Goal: Transaction & Acquisition: Purchase product/service

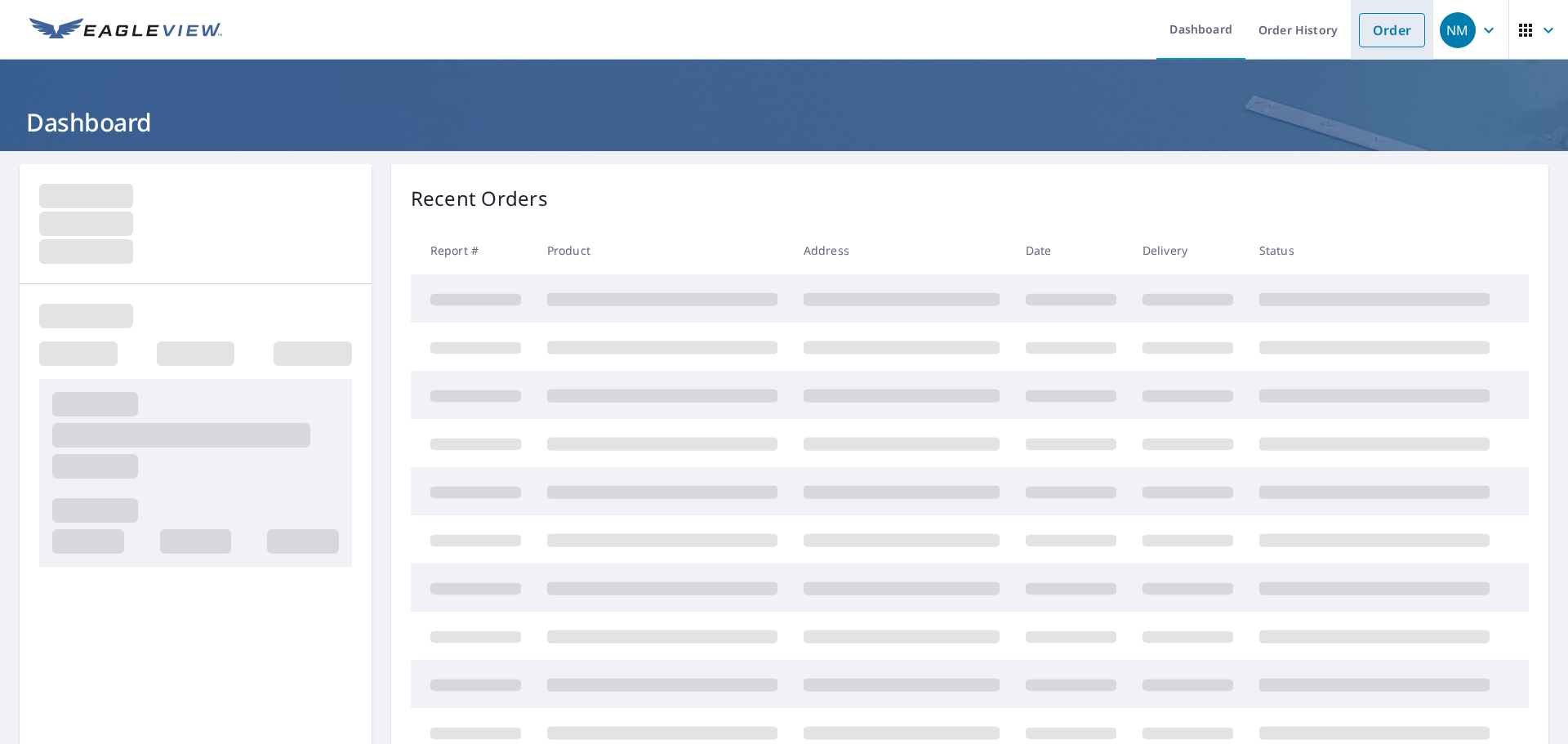
click at [1361, 29] on link "Order" at bounding box center [1392, 30] width 66 height 34
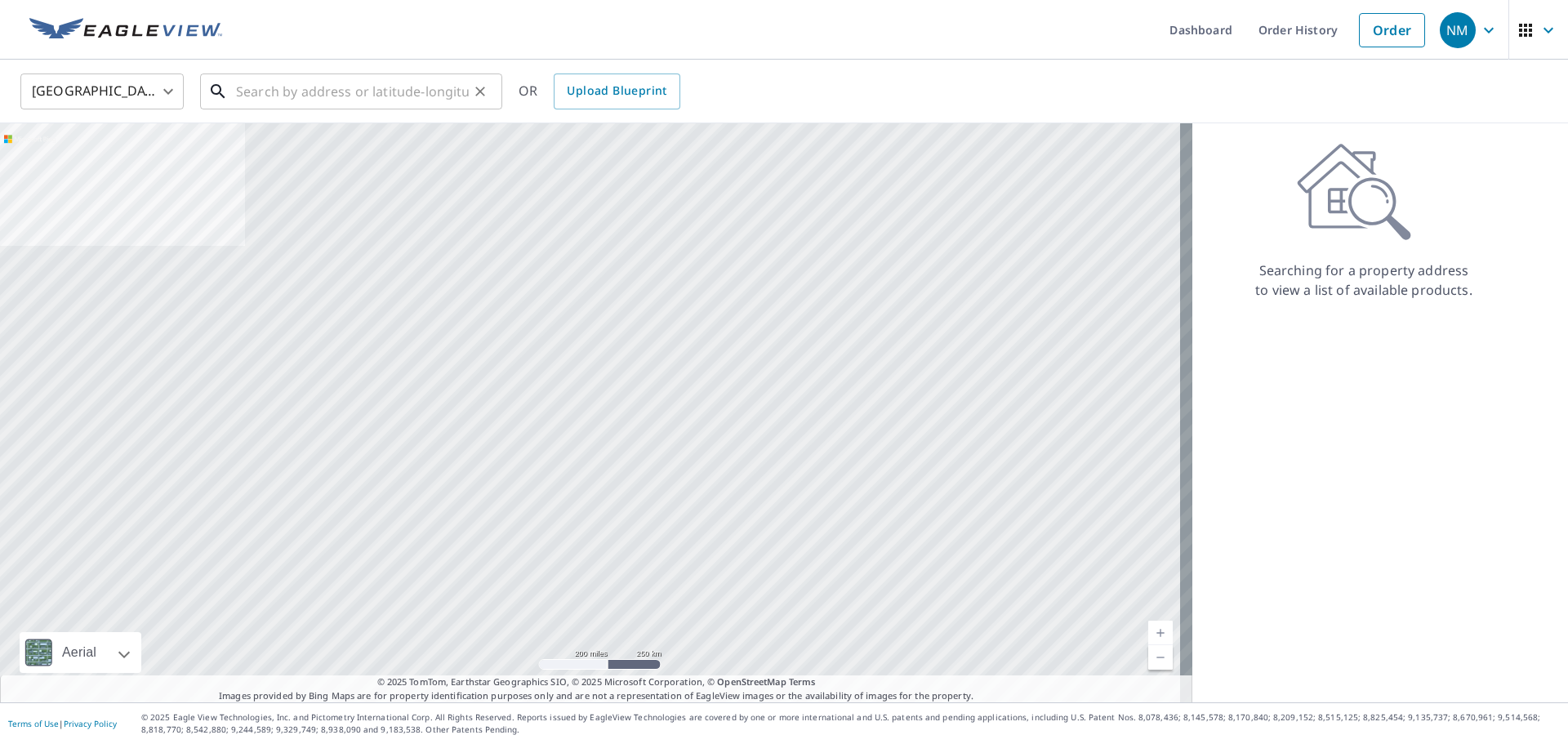
click at [384, 70] on input "text" at bounding box center [353, 91] width 233 height 46
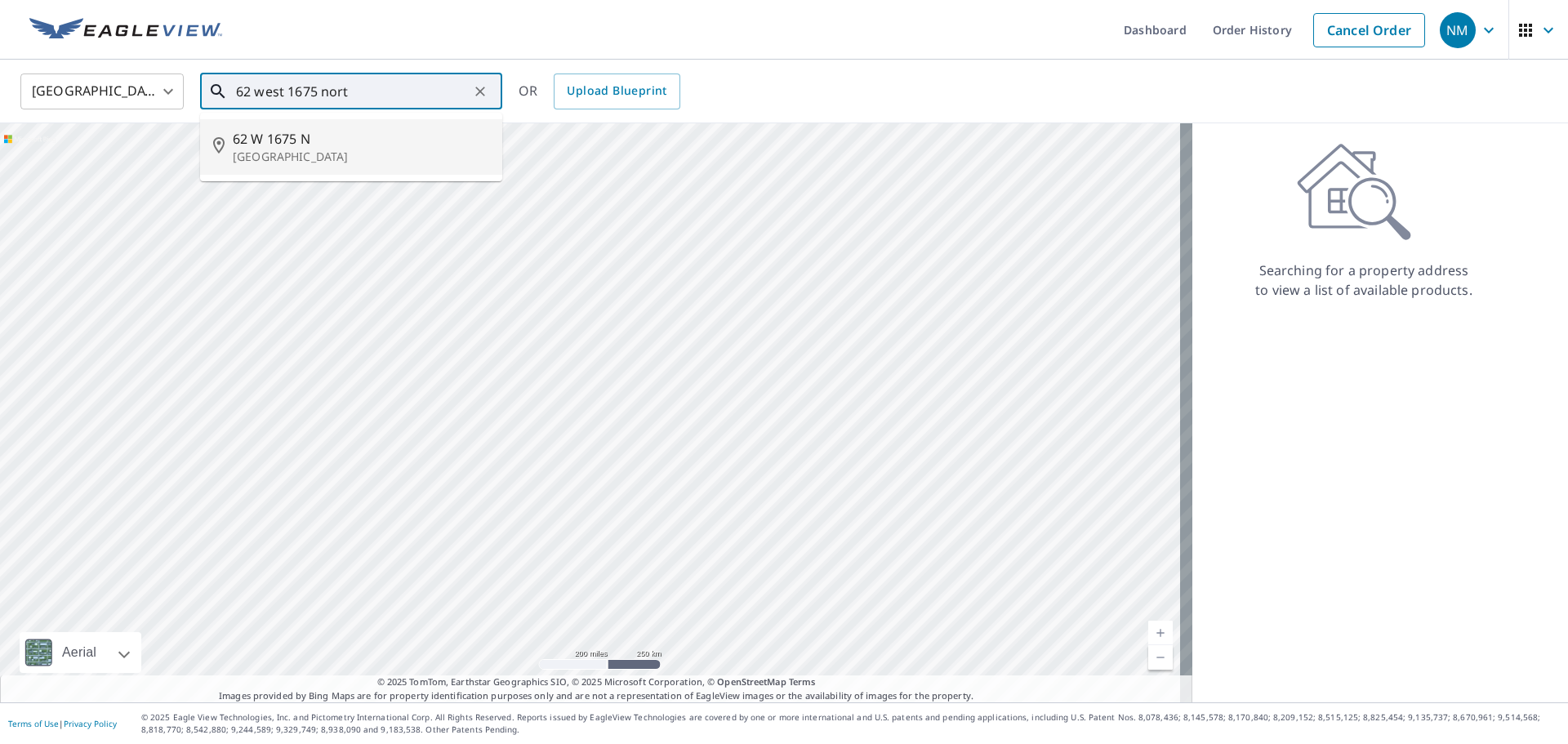
click at [321, 141] on span "62 W 1675 N" at bounding box center [361, 139] width 256 height 20
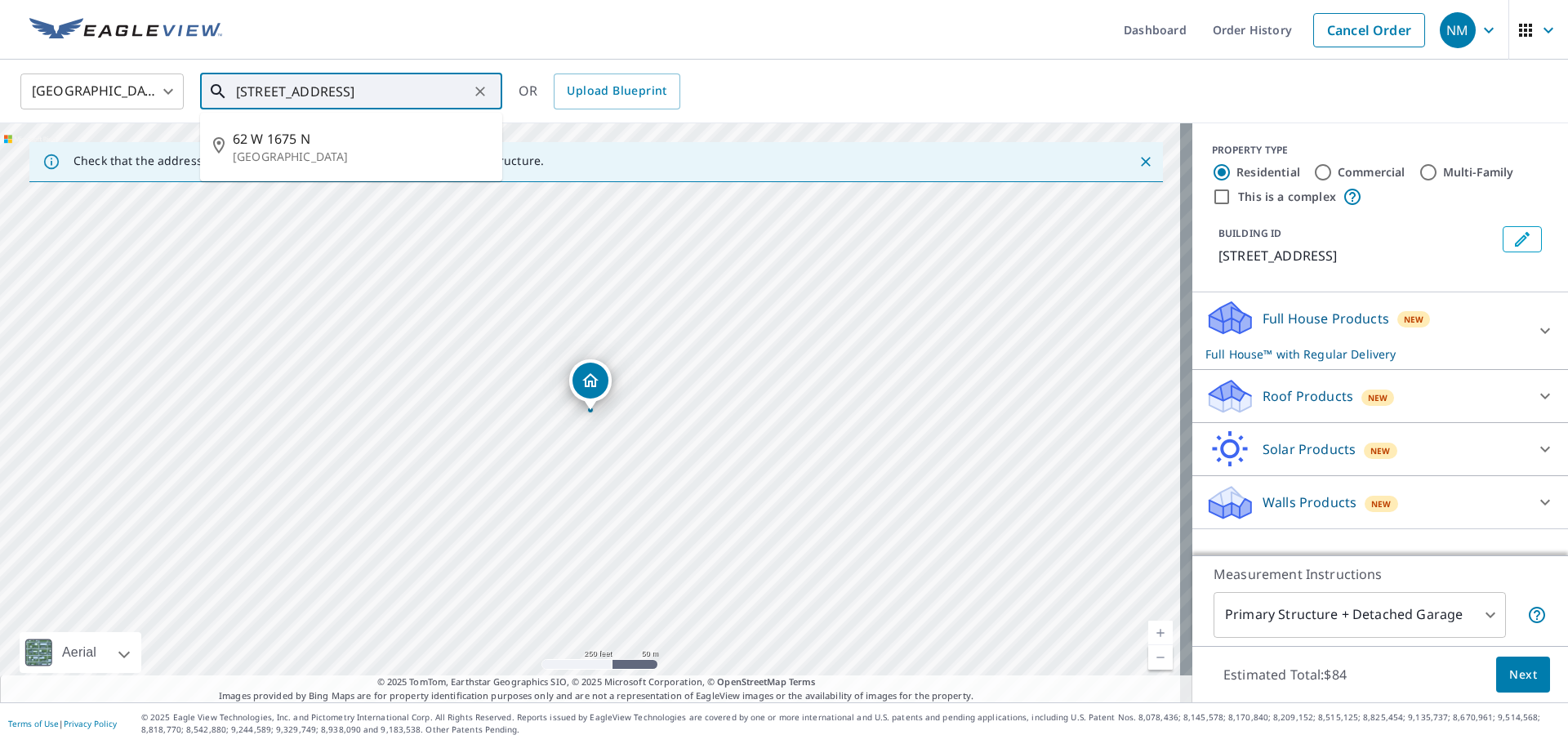
click at [377, 91] on input "[STREET_ADDRESS]" at bounding box center [353, 91] width 233 height 46
click at [392, 194] on span "62 W 1675 N" at bounding box center [361, 195] width 256 height 20
type input "[STREET_ADDRESS]"
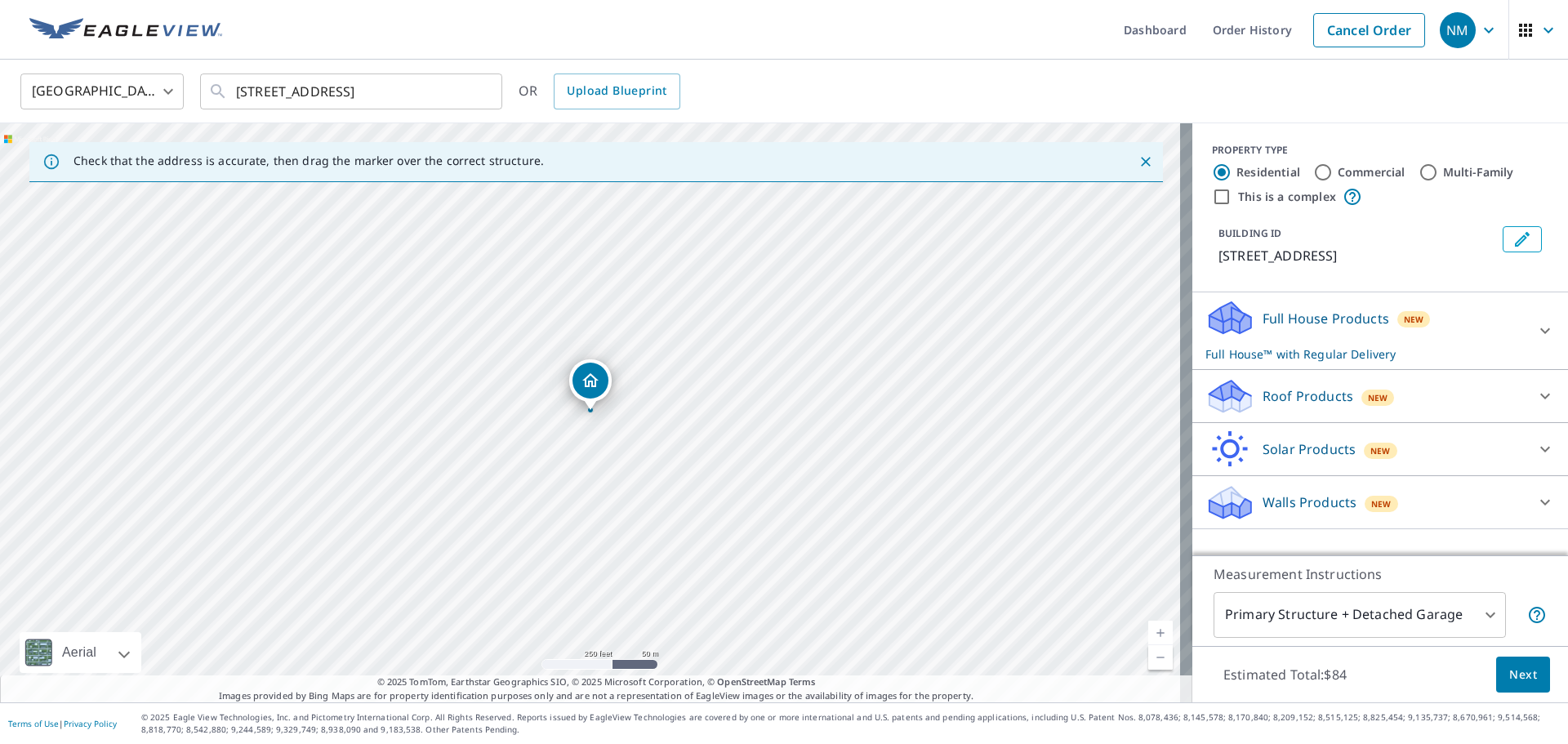
click at [1482, 398] on div "Roof Products New" at bounding box center [1366, 396] width 320 height 39
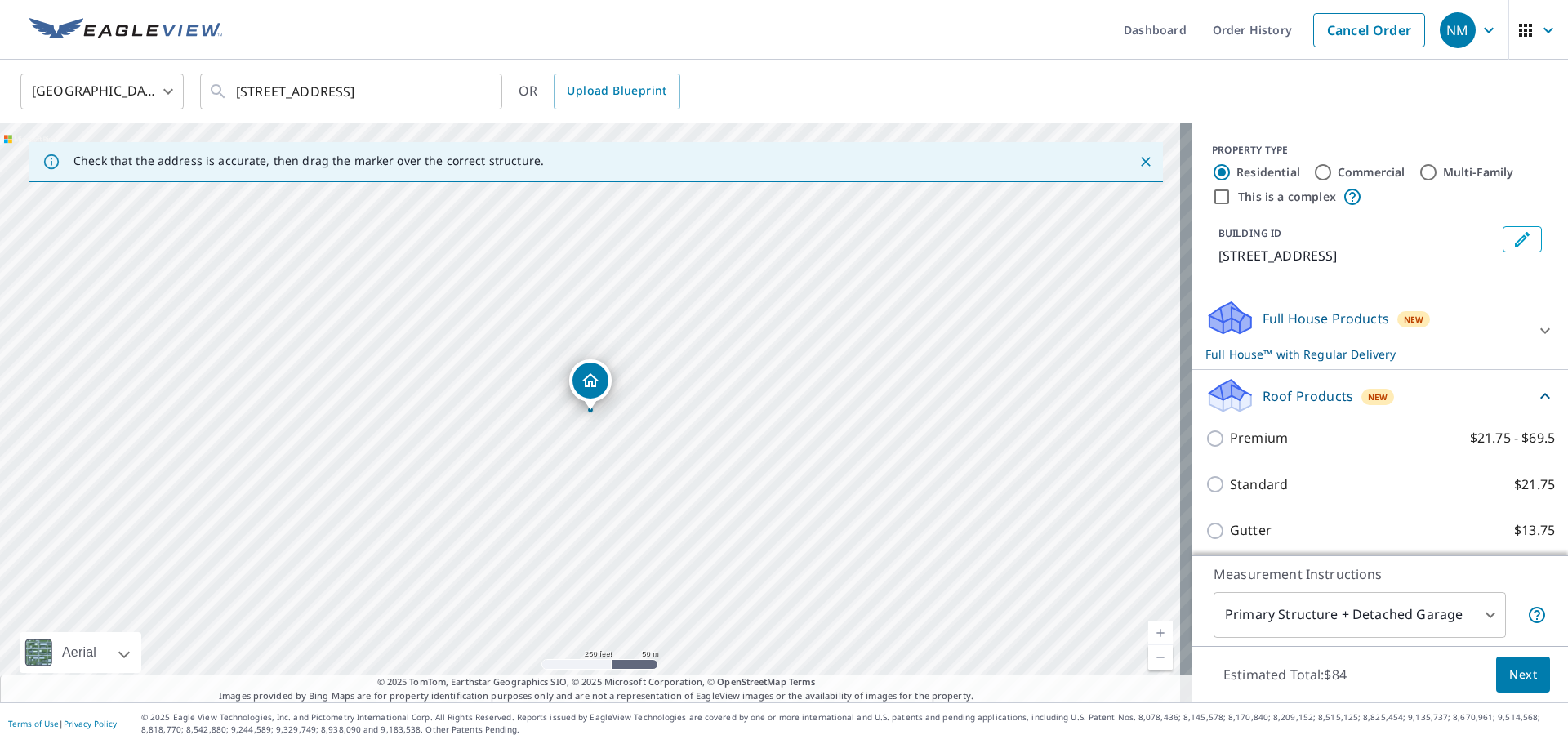
scroll to position [159, 0]
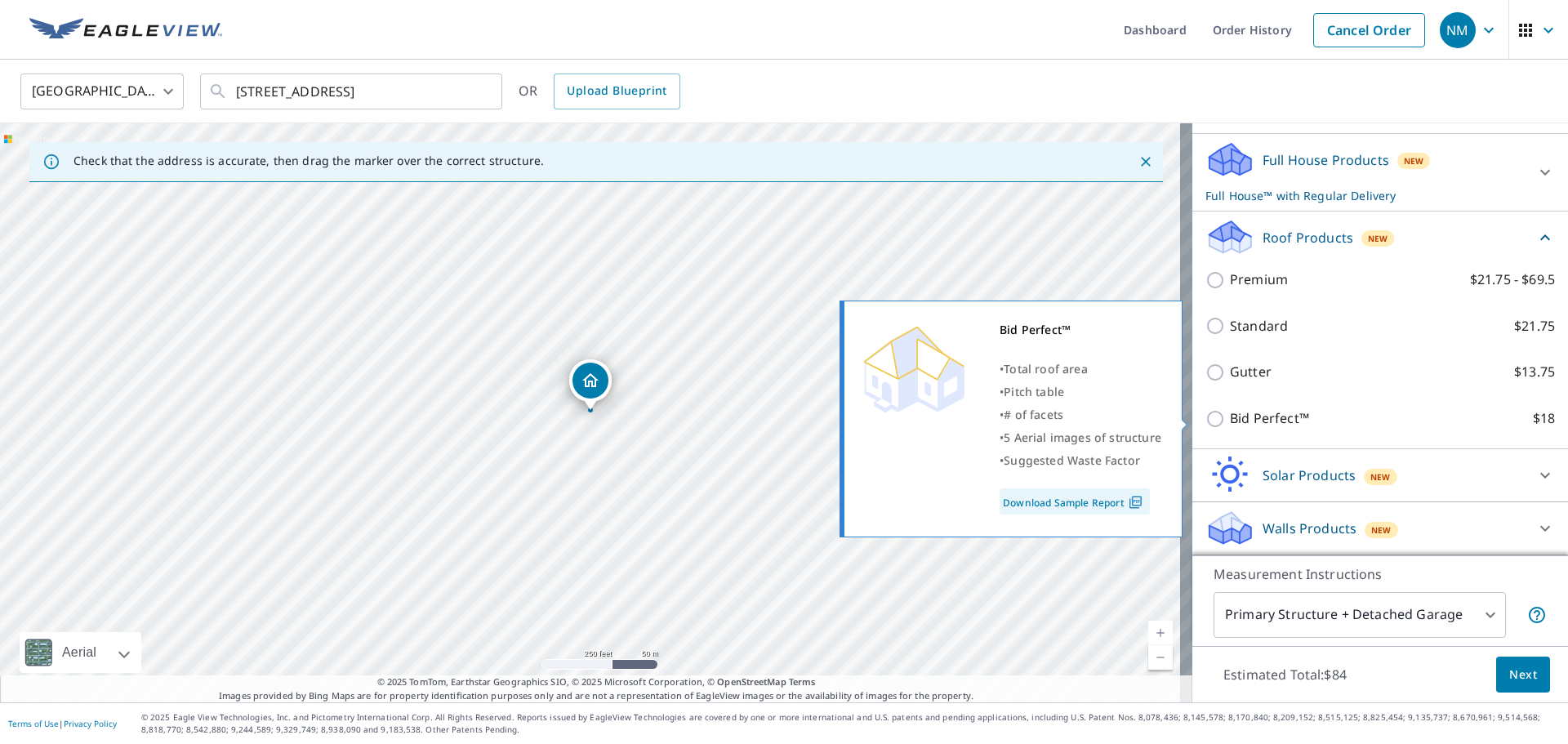
click at [1271, 416] on p "Bid Perfect™" at bounding box center [1270, 418] width 79 height 21
click at [1230, 416] on input "Bid Perfect™ $18" at bounding box center [1218, 419] width 24 height 20
checkbox input "true"
checkbox input "false"
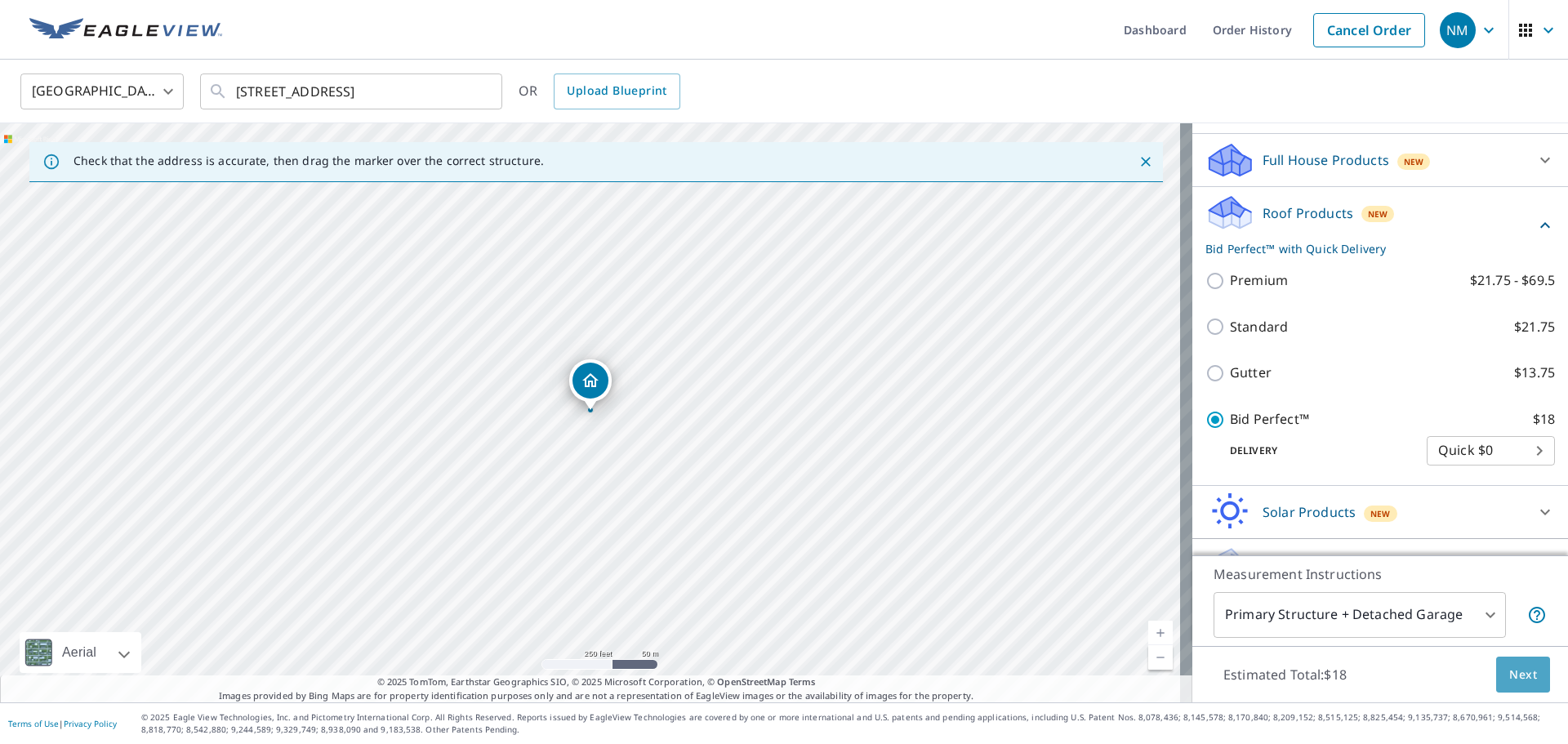
click at [1522, 674] on span "Next" at bounding box center [1523, 675] width 28 height 21
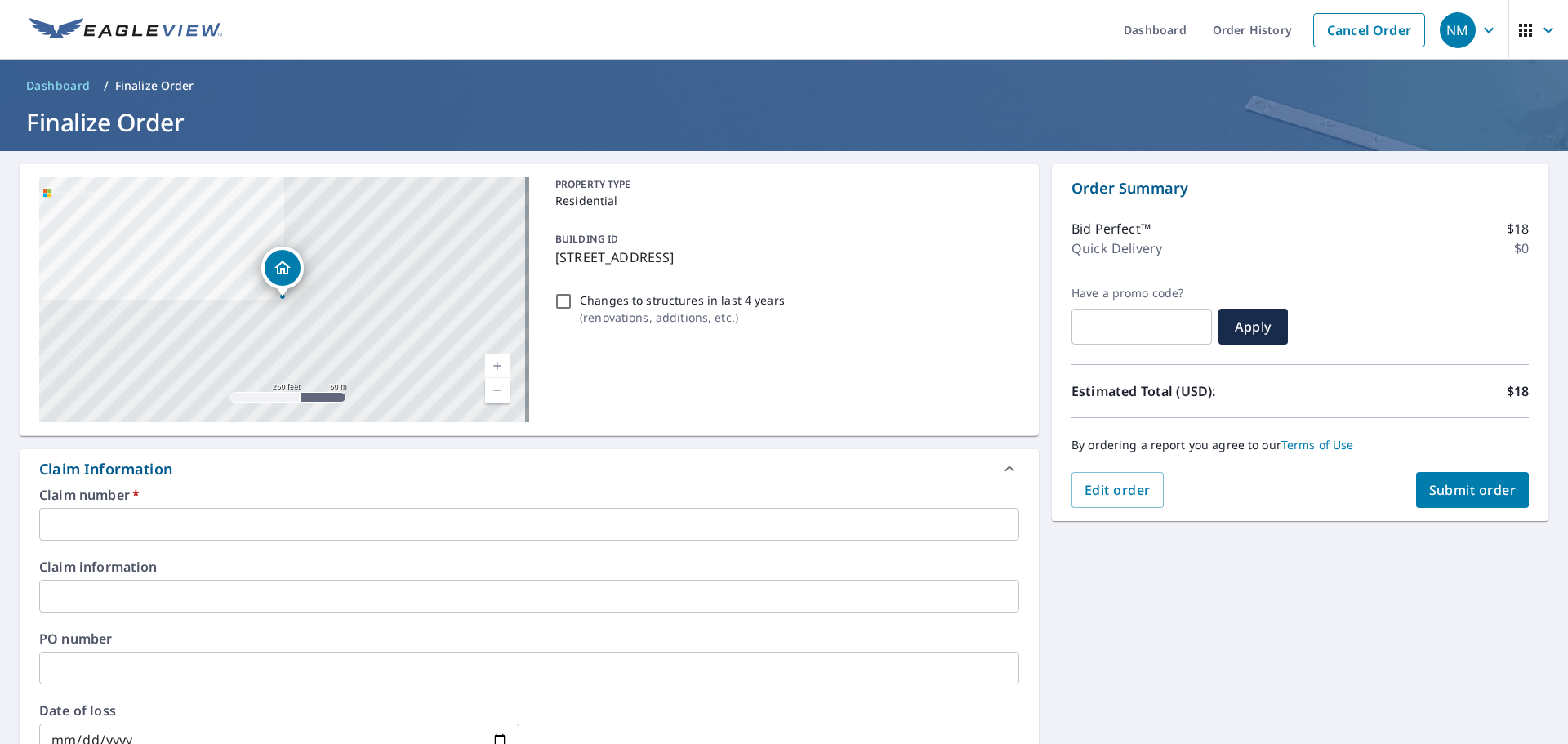
drag, startPoint x: 753, startPoint y: 252, endPoint x: 544, endPoint y: 255, distance: 209.0
click at [549, 255] on div "BUILDING ID [STREET_ADDRESS]" at bounding box center [784, 247] width 470 height 51
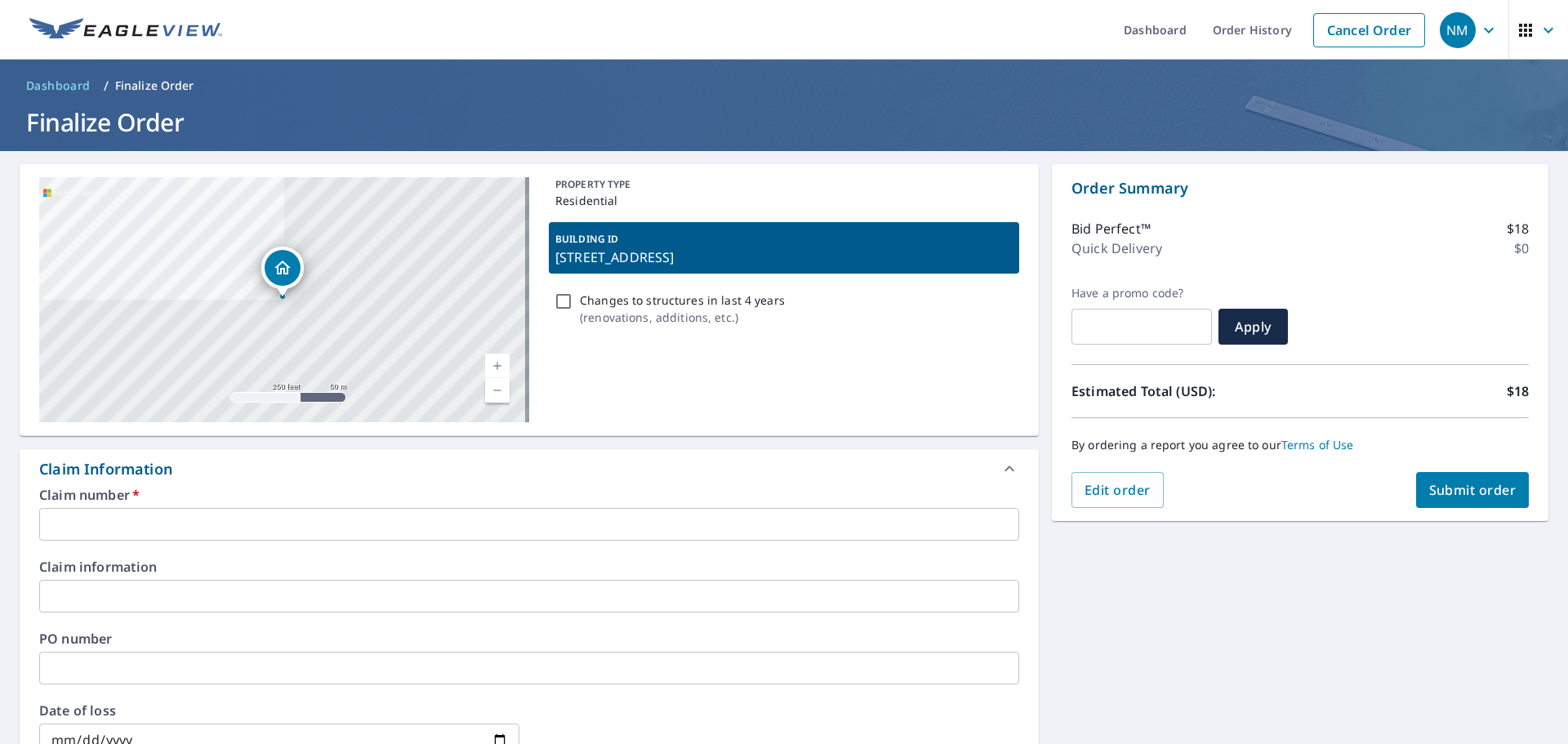
checkbox input "true"
copy p "[STREET_ADDRESS]"
drag, startPoint x: 240, startPoint y: 535, endPoint x: 237, endPoint y: 523, distance: 12.4
click at [240, 535] on input "text" at bounding box center [529, 525] width 980 height 33
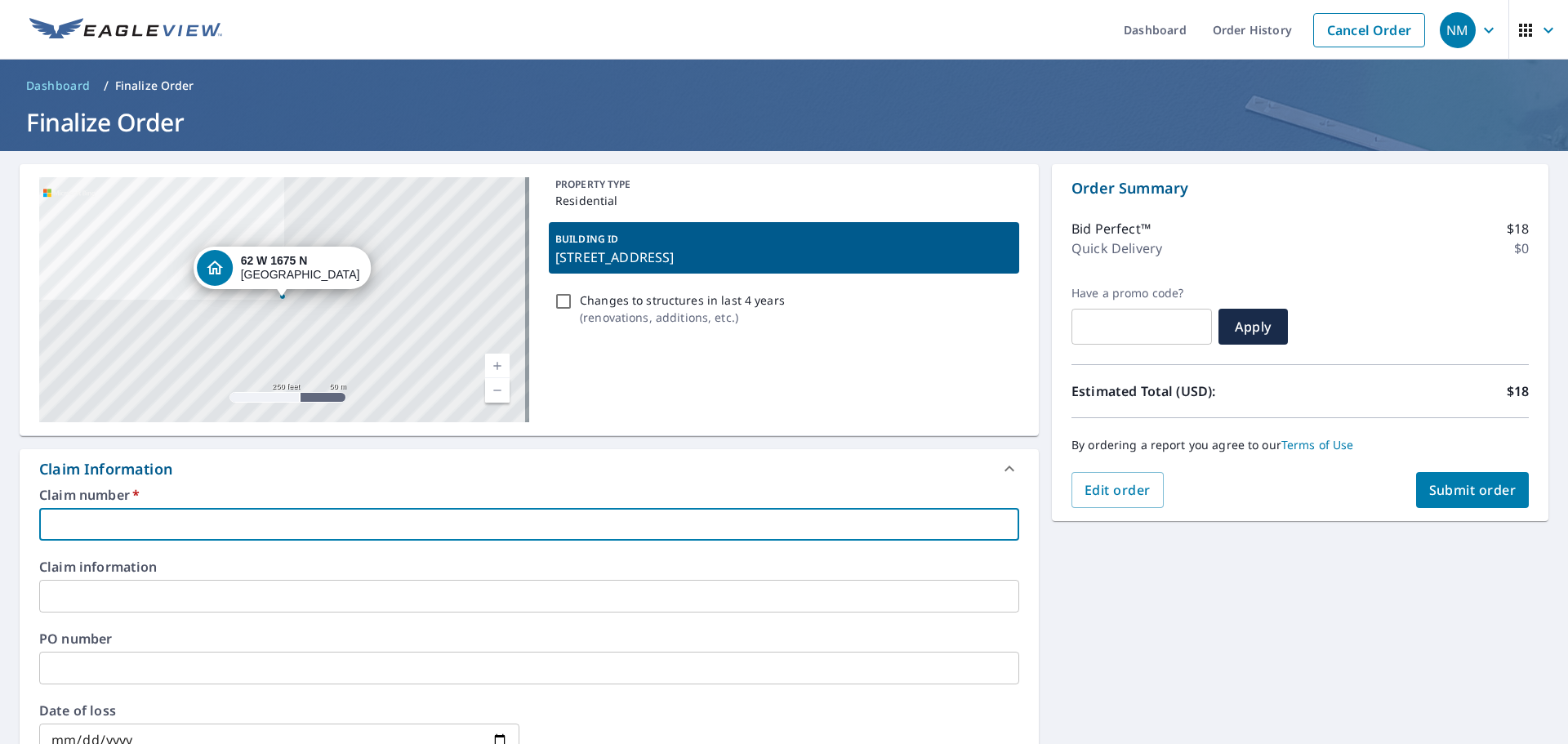
type input "O"
checkbox input "true"
type input "OG"
checkbox input "true"
type input "OGD"
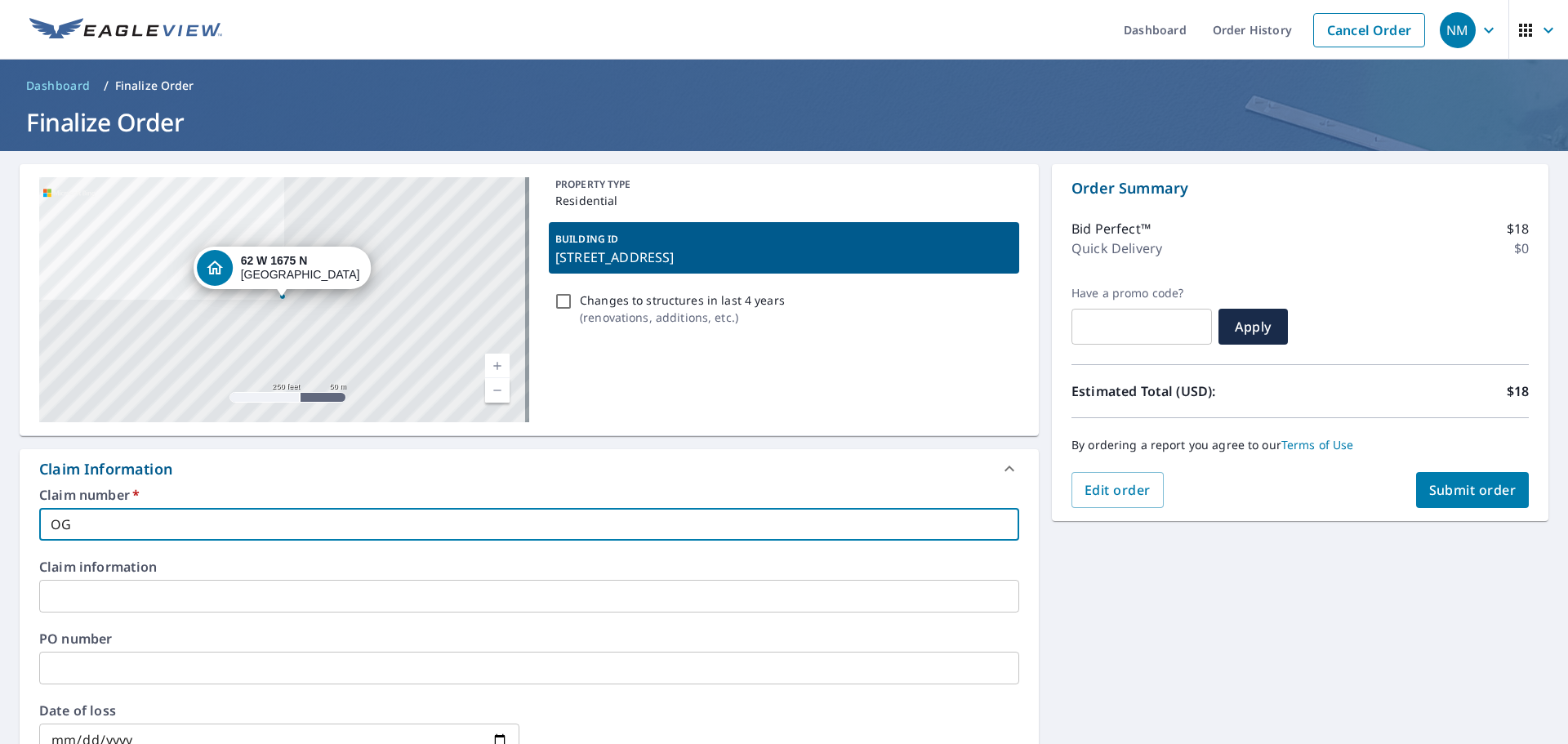
checkbox input "true"
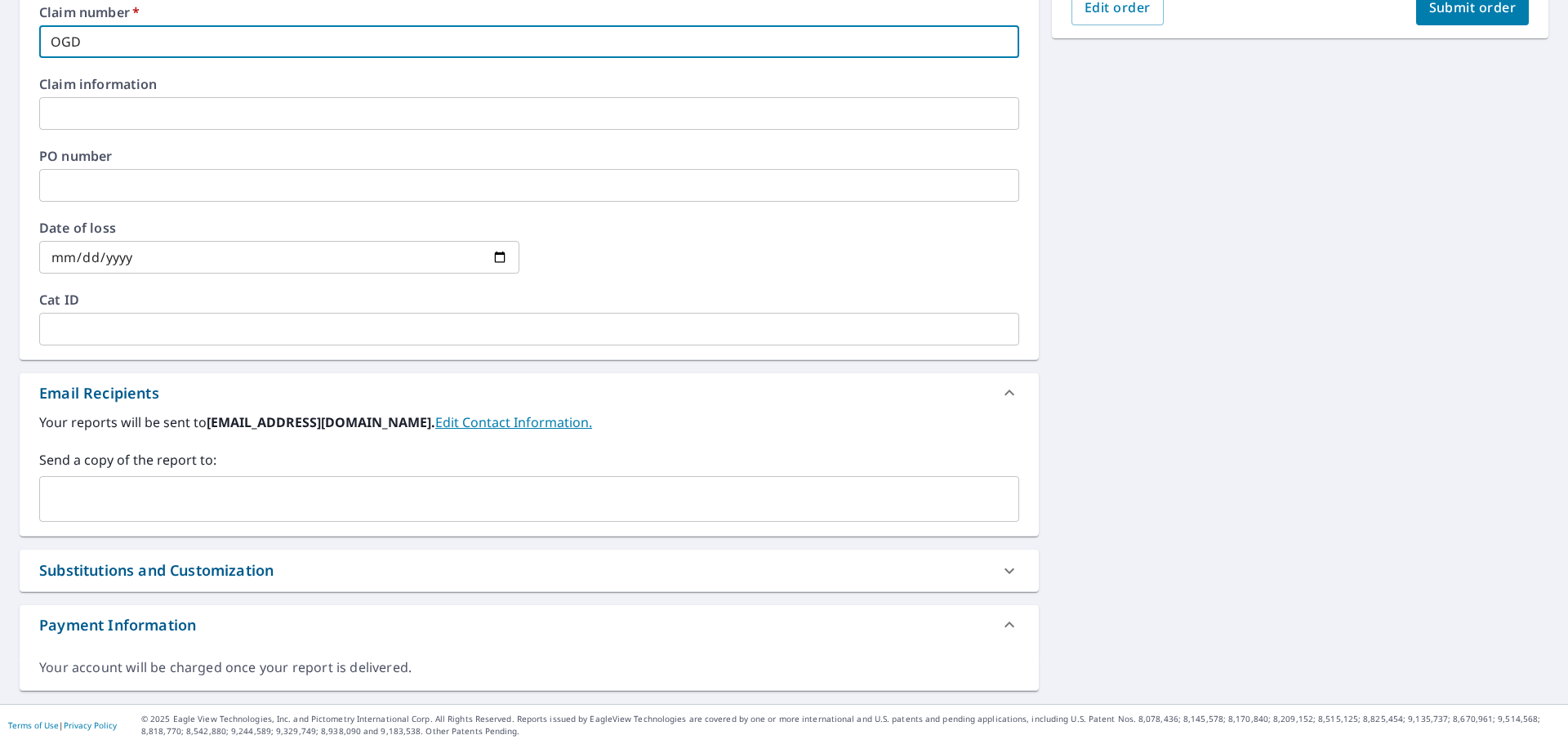
scroll to position [485, 0]
type input "OGD"
click at [236, 516] on div "​" at bounding box center [529, 498] width 980 height 46
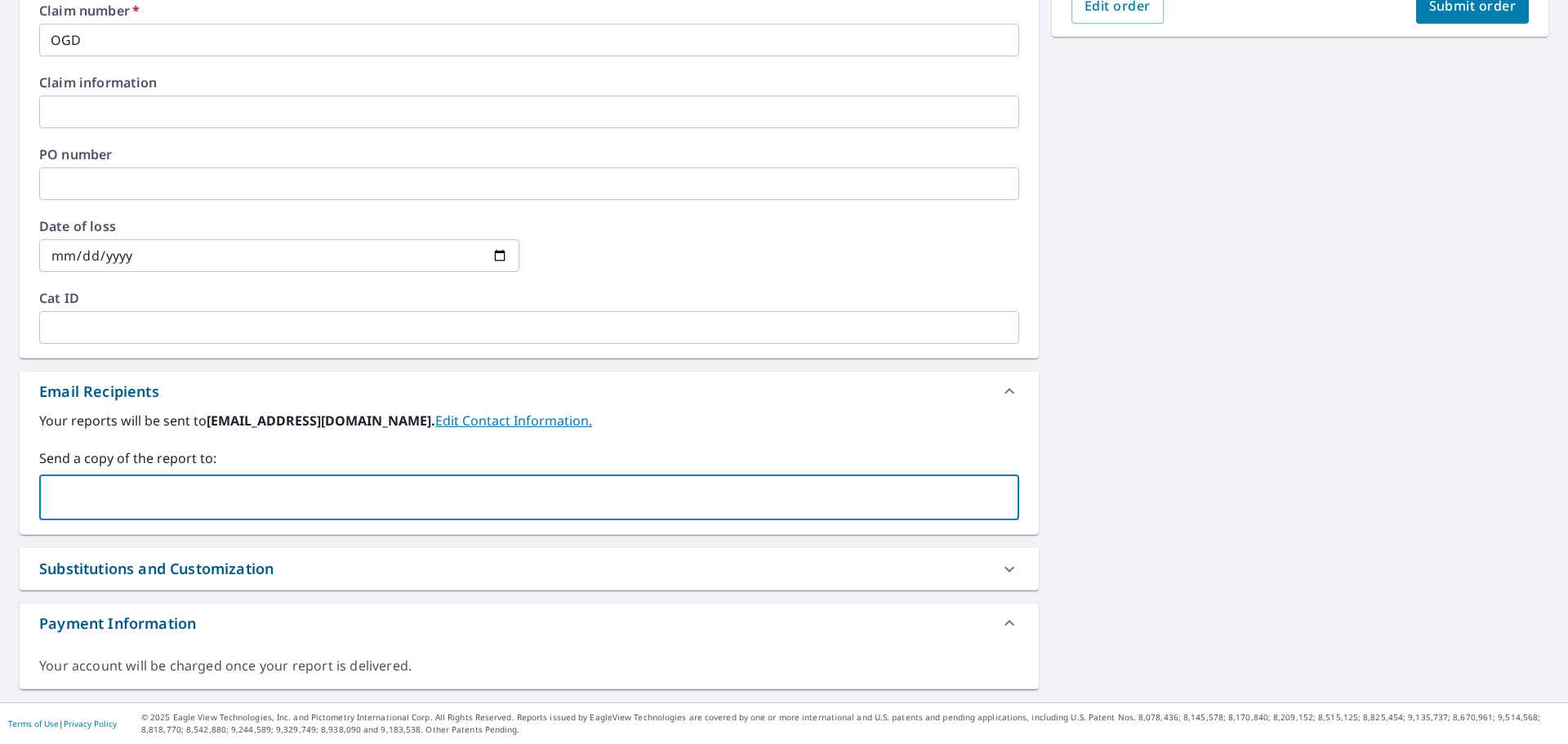
paste input "[PERSON_NAME][EMAIL_ADDRESS][PERSON_NAME][PERSON_NAME][DOMAIN_NAME]"
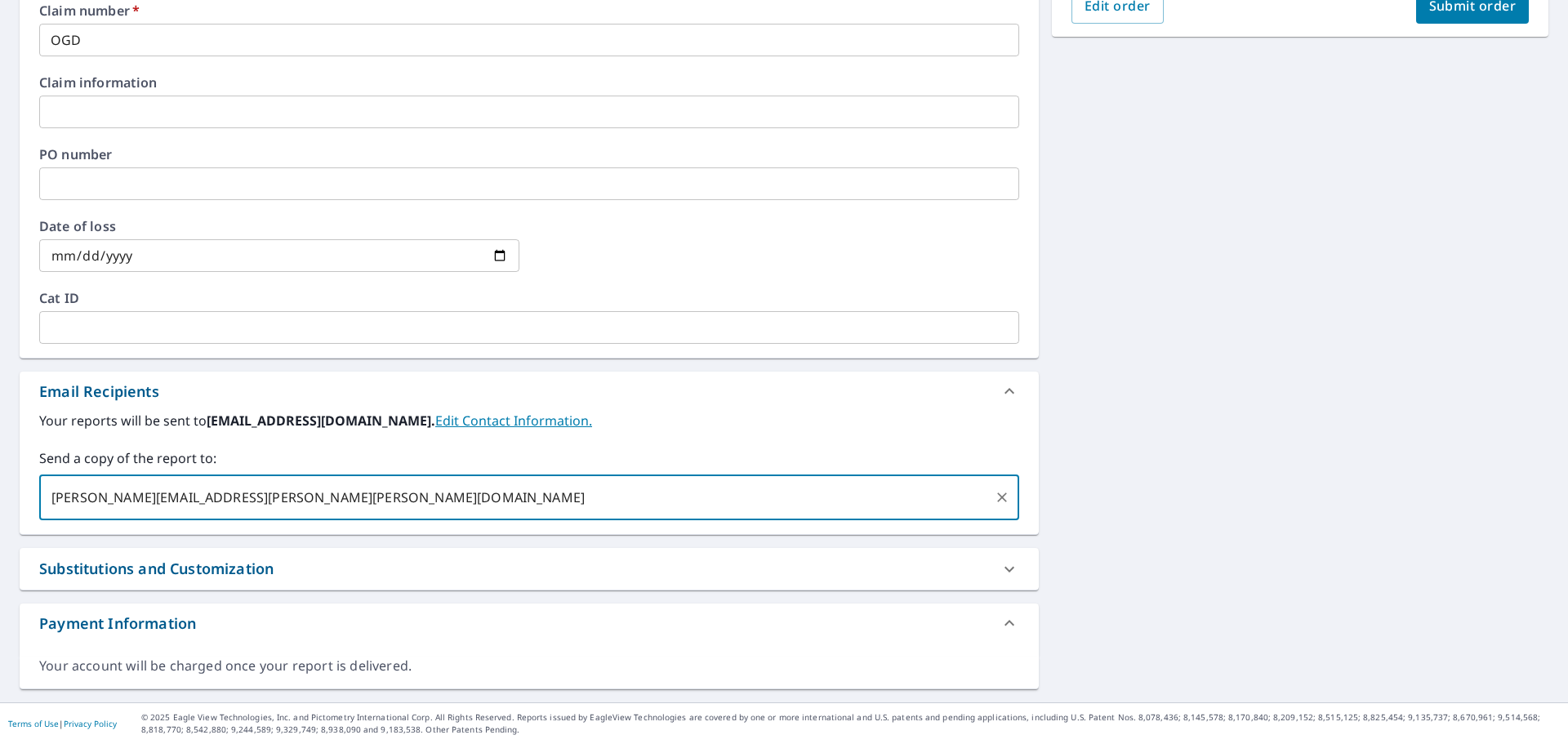
type input "[PERSON_NAME][EMAIL_ADDRESS][PERSON_NAME][PERSON_NAME][DOMAIN_NAME]"
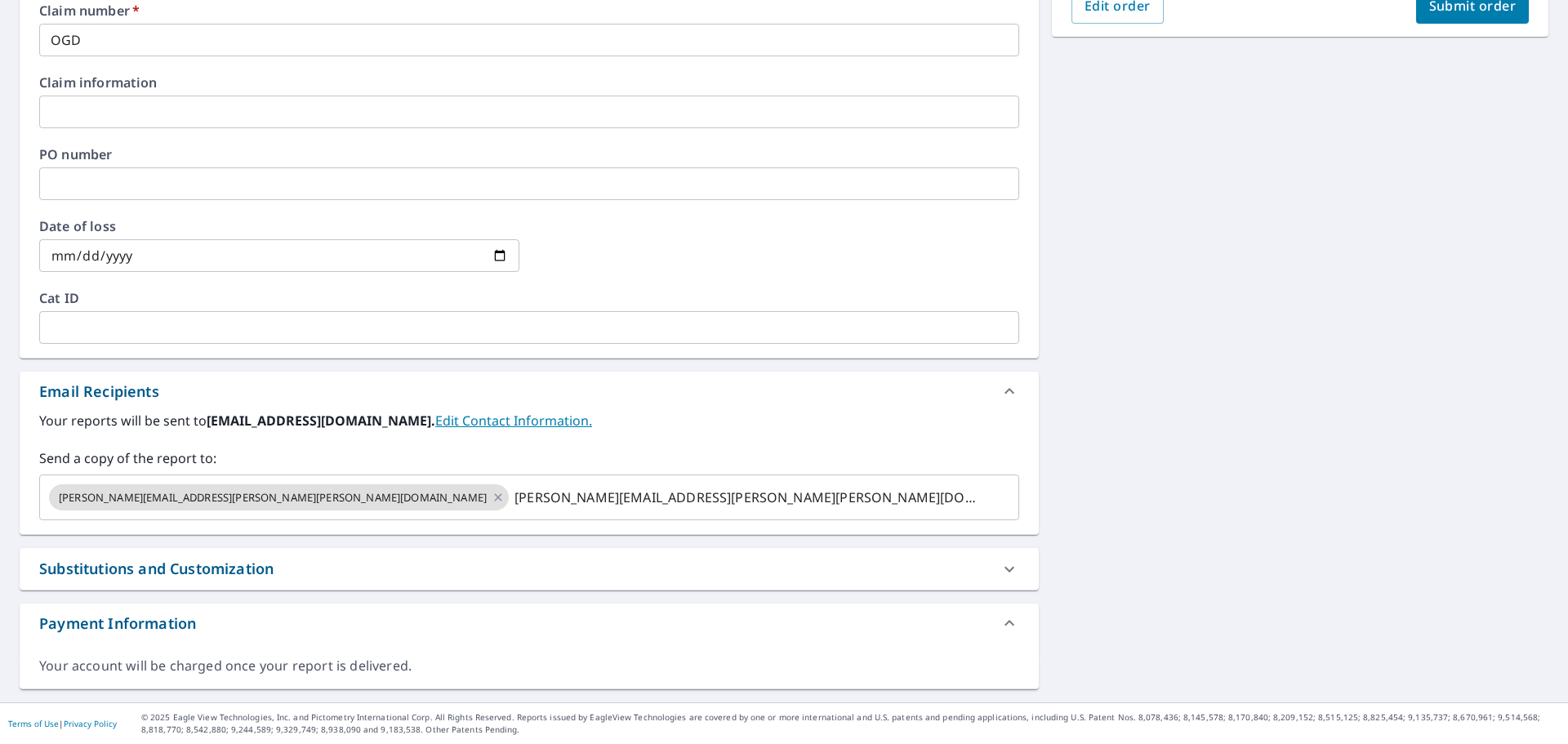
checkbox input "true"
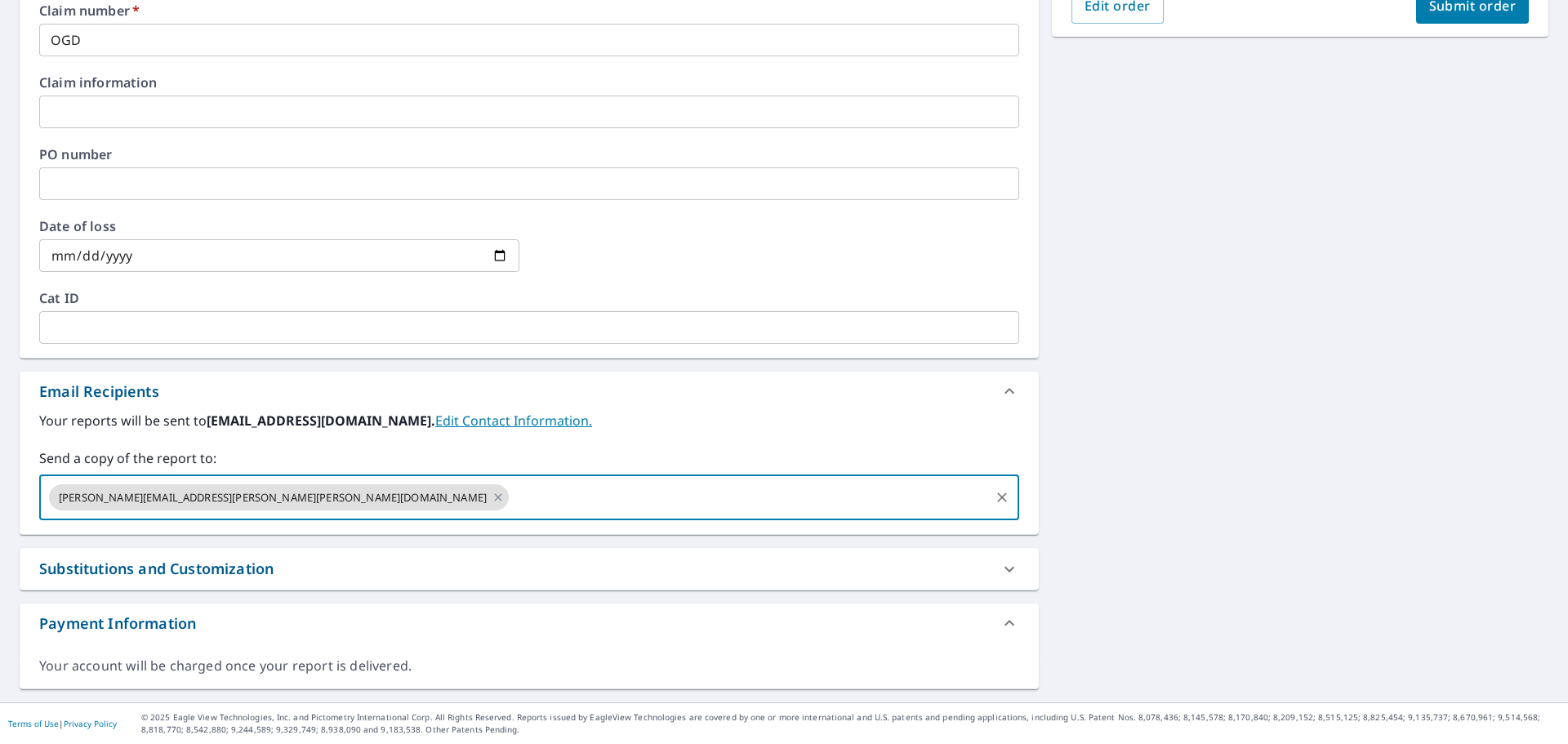
click at [511, 490] on input "text" at bounding box center [749, 498] width 477 height 31
paste input "[PERSON_NAME][EMAIL_ADDRESS][DOMAIN_NAME]"
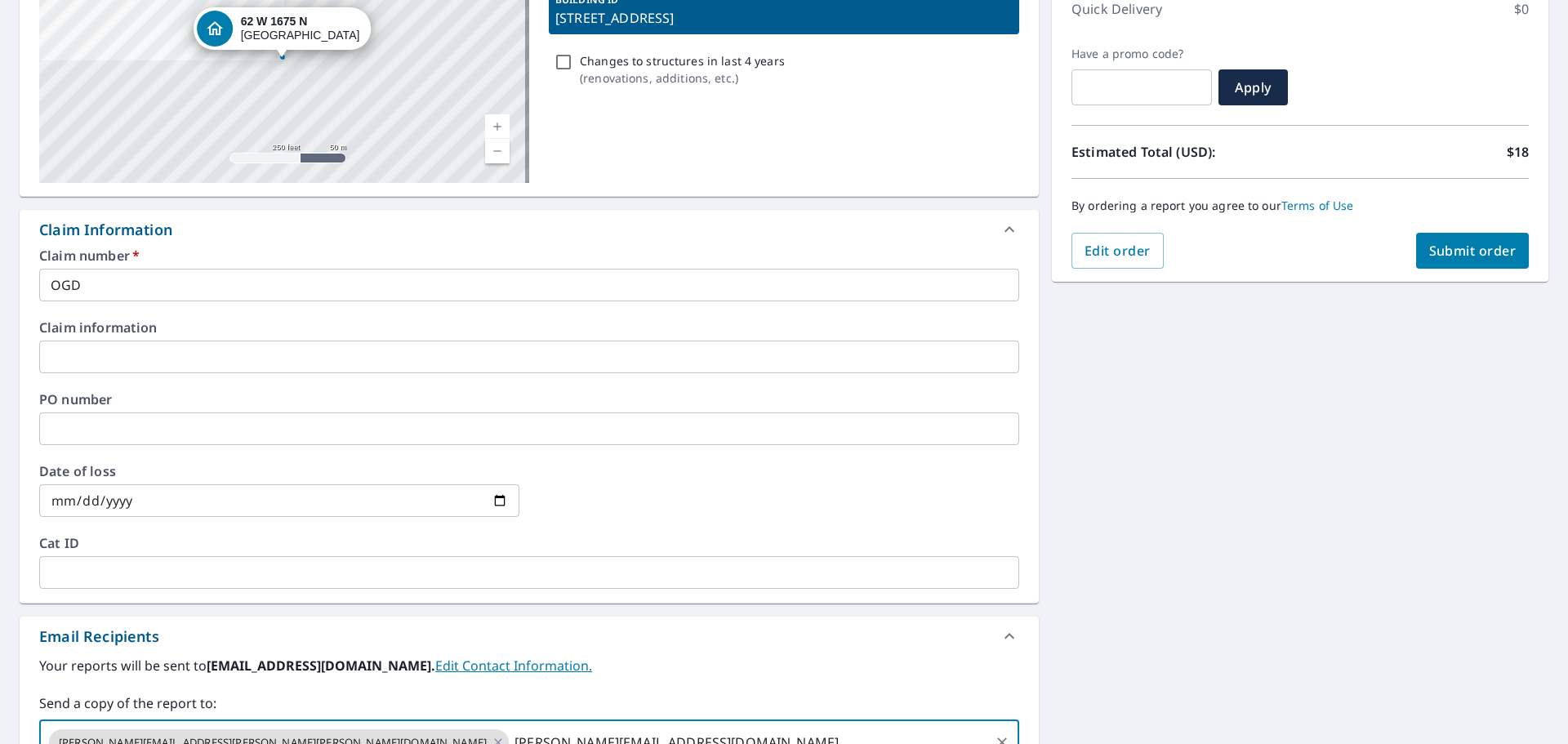
type input "[PERSON_NAME][EMAIL_ADDRESS][DOMAIN_NAME]"
click at [1471, 265] on button "Submit order" at bounding box center [1473, 251] width 114 height 36
checkbox input "true"
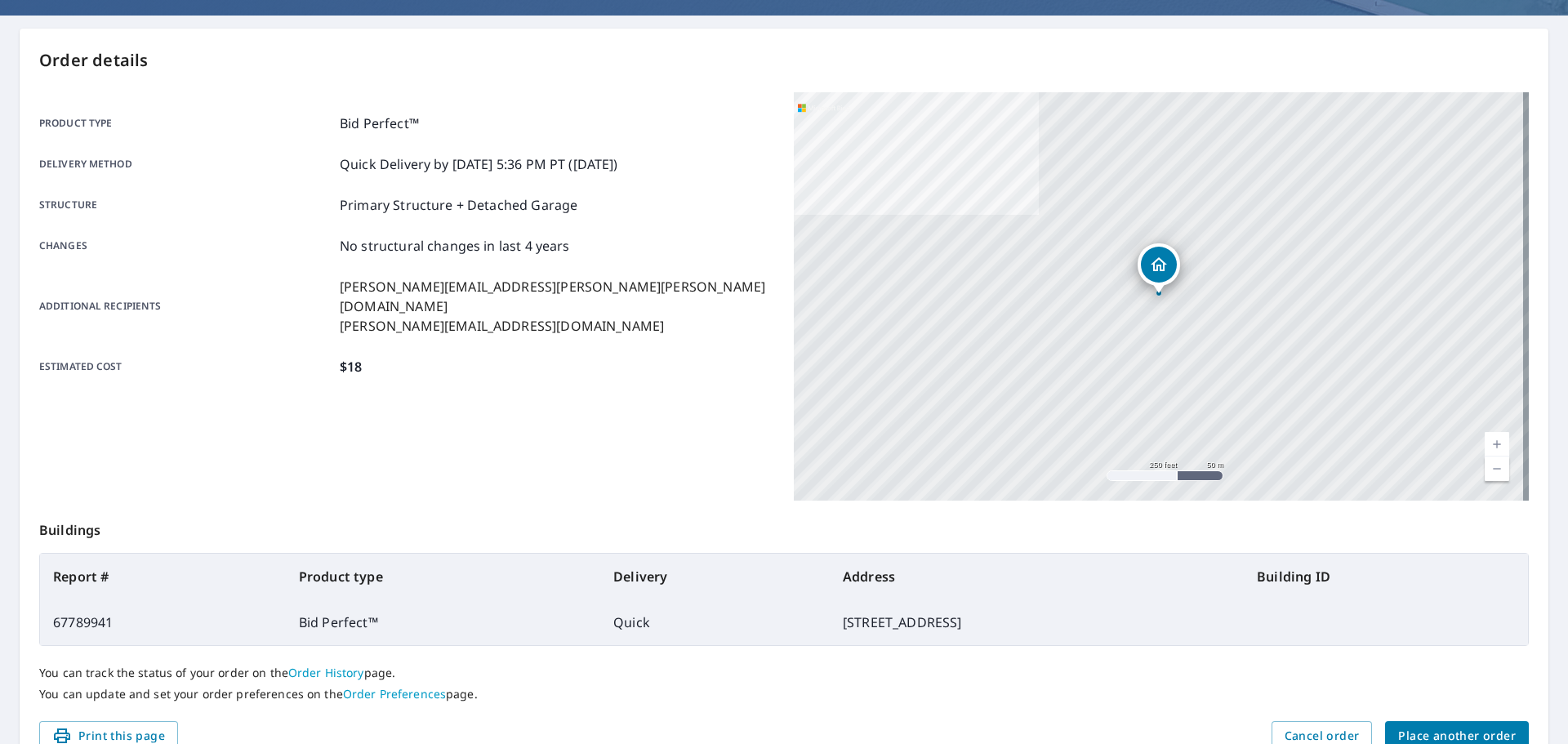
scroll to position [54, 0]
